Goal: Information Seeking & Learning: Check status

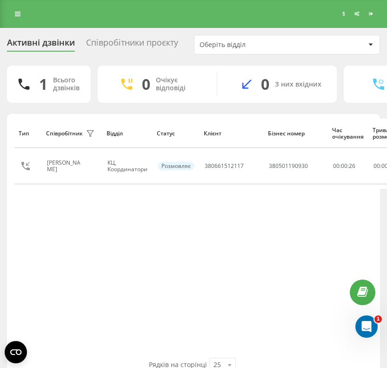
click at [81, 271] on div "Тип Співробітник фільтру Відділ Статус Клієнт Бізнес номер Час очікування Трива…" at bounding box center [193, 238] width 358 height 239
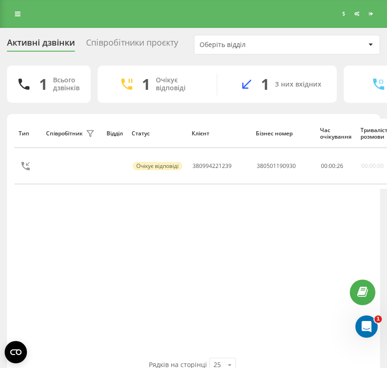
click at [223, 277] on div "Тип Співробітник фільтру Відділ Статус Клієнт Бізнес номер Час очікування Трива…" at bounding box center [193, 238] width 358 height 239
click at [67, 272] on div "Тип Співробітник фільтру Відділ Статус Клієнт Бізнес номер Час очікування Трива…" at bounding box center [193, 238] width 358 height 239
click at [80, 243] on div "Тип Співробітник фільтру Відділ Статус Клієнт Бізнес номер Час очікування Трива…" at bounding box center [193, 238] width 358 height 239
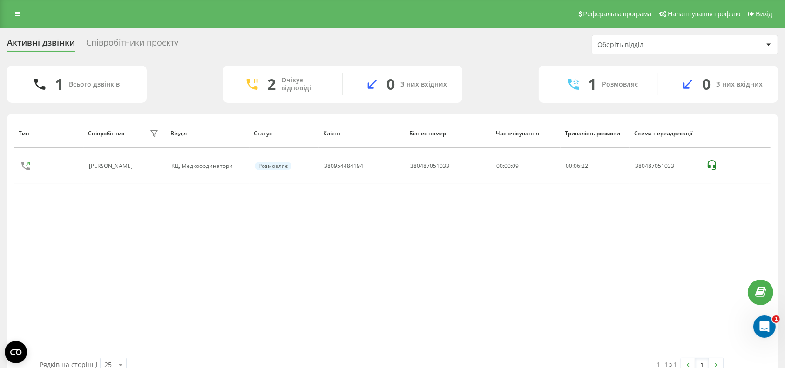
click at [301, 268] on div "Тип Співробітник фільтру Відділ Статус Клієнт Бізнес номер Час очікування Трива…" at bounding box center [392, 238] width 756 height 239
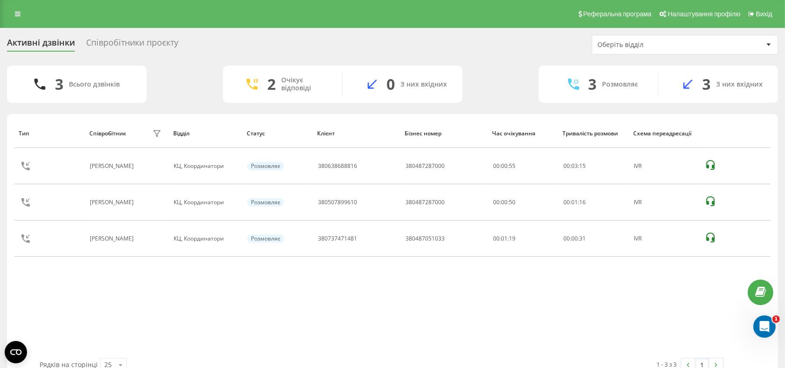
click at [716, 289] on div "Тип Співробітник фільтру Відділ Статус Клієнт Бізнес номер Час очікування Трива…" at bounding box center [392, 238] width 756 height 239
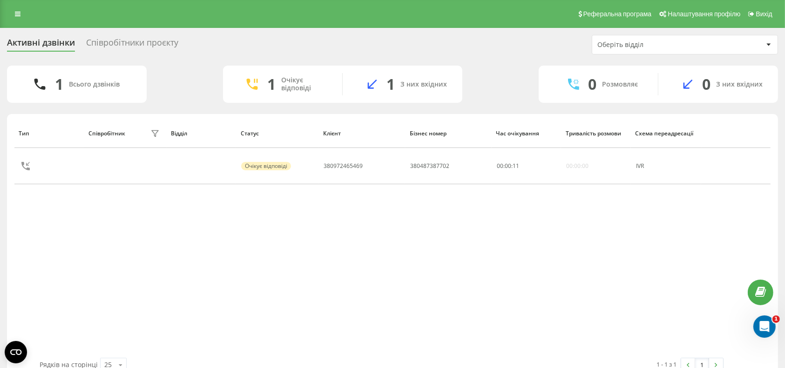
click at [398, 234] on div "Тип Співробітник фільтру Відділ Статус Клієнт Бізнес номер Час очікування Трива…" at bounding box center [392, 238] width 756 height 239
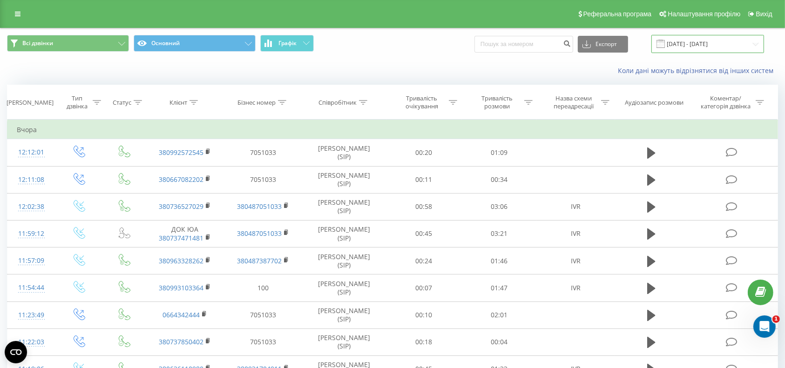
click at [720, 45] on input "20.07.2025 - 20.08.2025" at bounding box center [707, 44] width 113 height 18
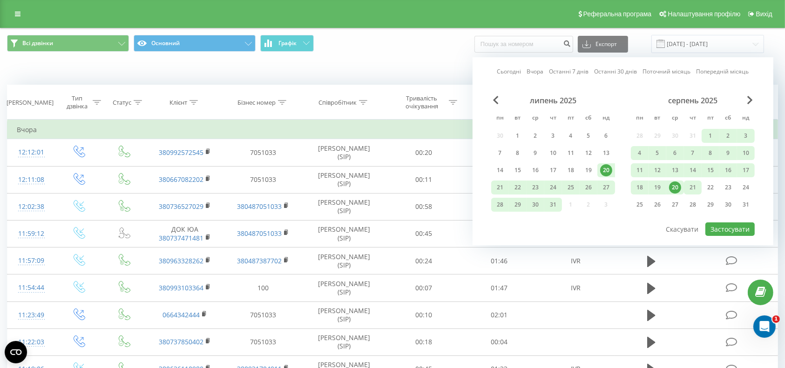
click at [696, 184] on div "21" at bounding box center [693, 188] width 12 height 12
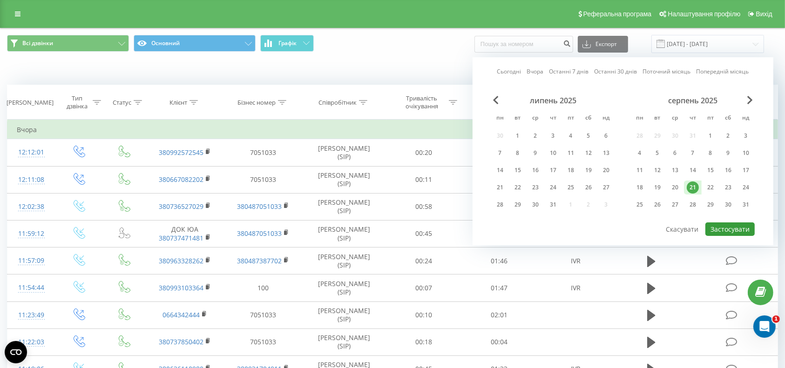
click at [733, 228] on button "Застосувати" at bounding box center [729, 230] width 49 height 14
type input "[DATE] - [DATE]"
